Goal: Check status

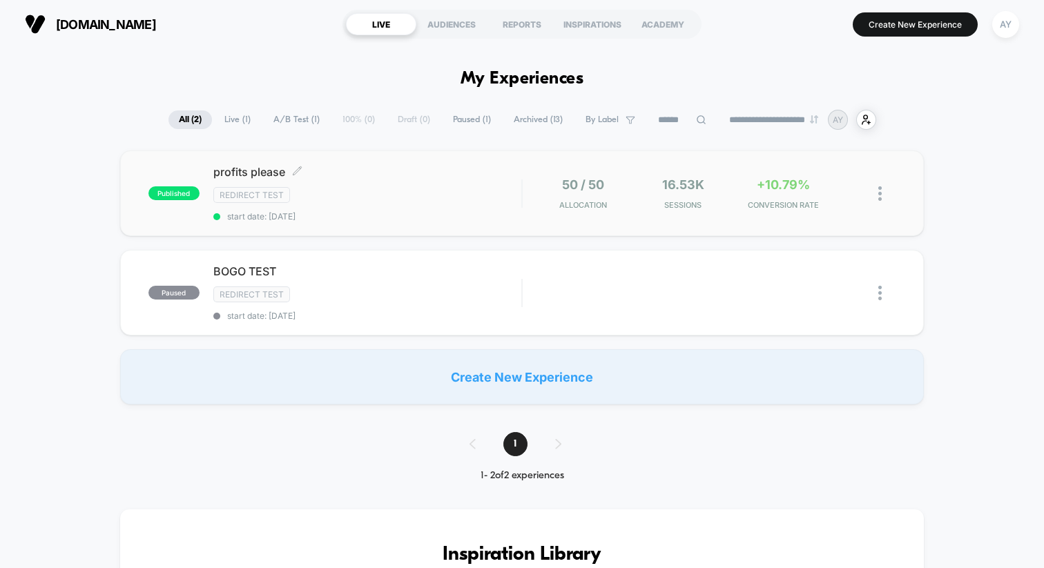
click at [369, 202] on div "profits please Click to edit experience details Click to edit experience detail…" at bounding box center [367, 193] width 308 height 57
click at [420, 213] on span "start date: [DATE]" at bounding box center [367, 216] width 308 height 10
